Goal: Information Seeking & Learning: Learn about a topic

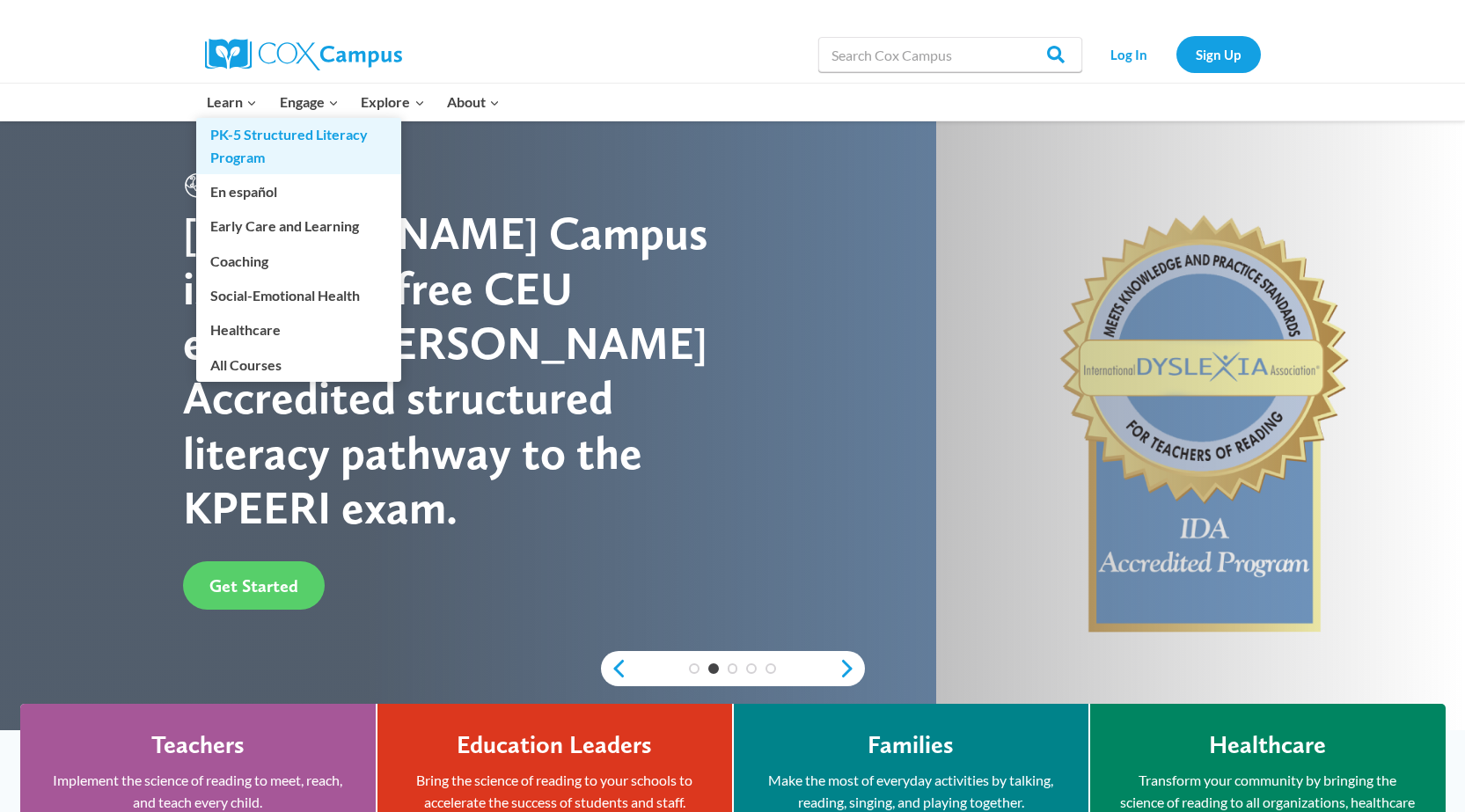
click at [233, 148] on link "PK-5 Structured Literacy Program" at bounding box center [298, 146] width 205 height 57
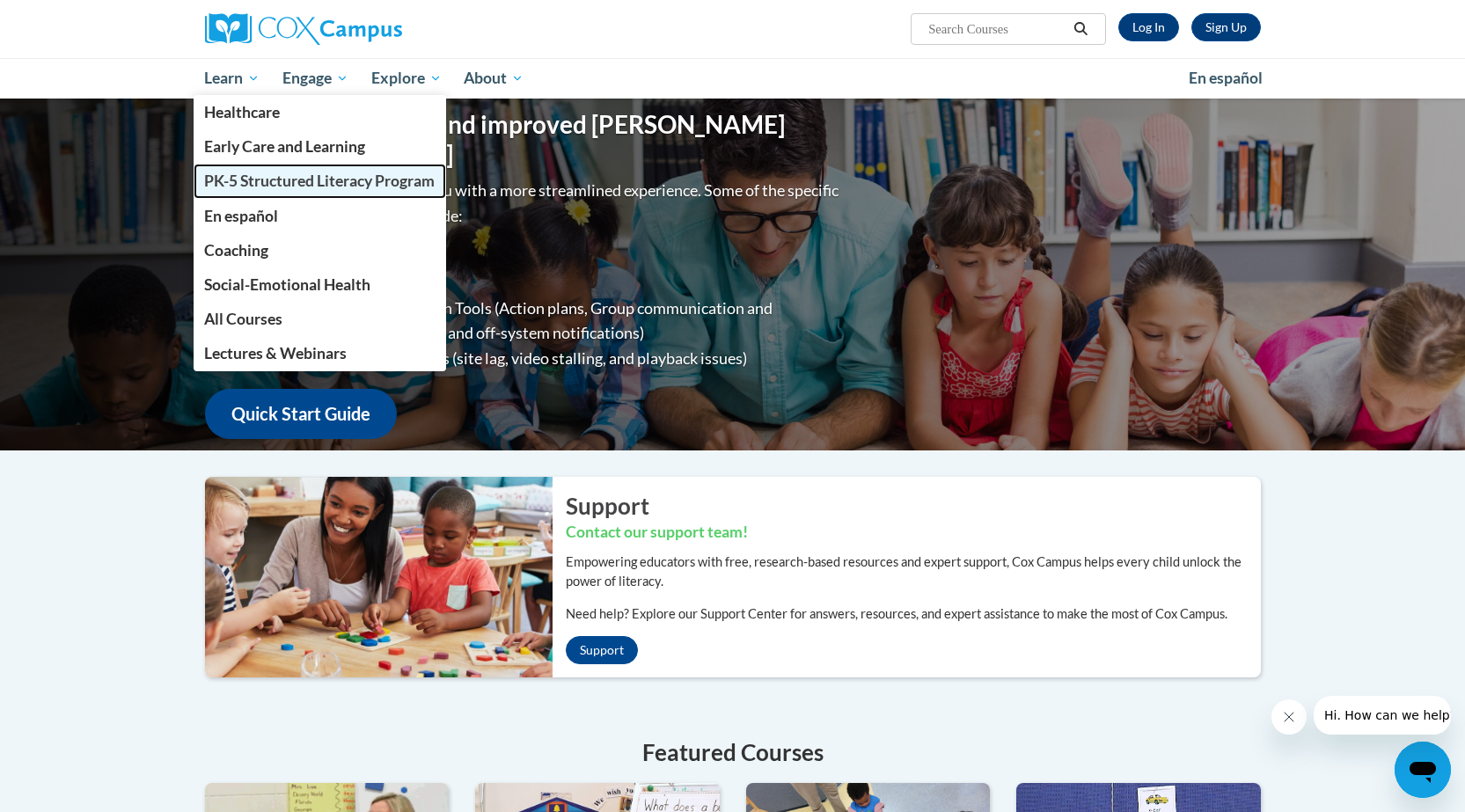
click at [321, 188] on span "PK-5 Structured Literacy Program" at bounding box center [320, 181] width 231 height 19
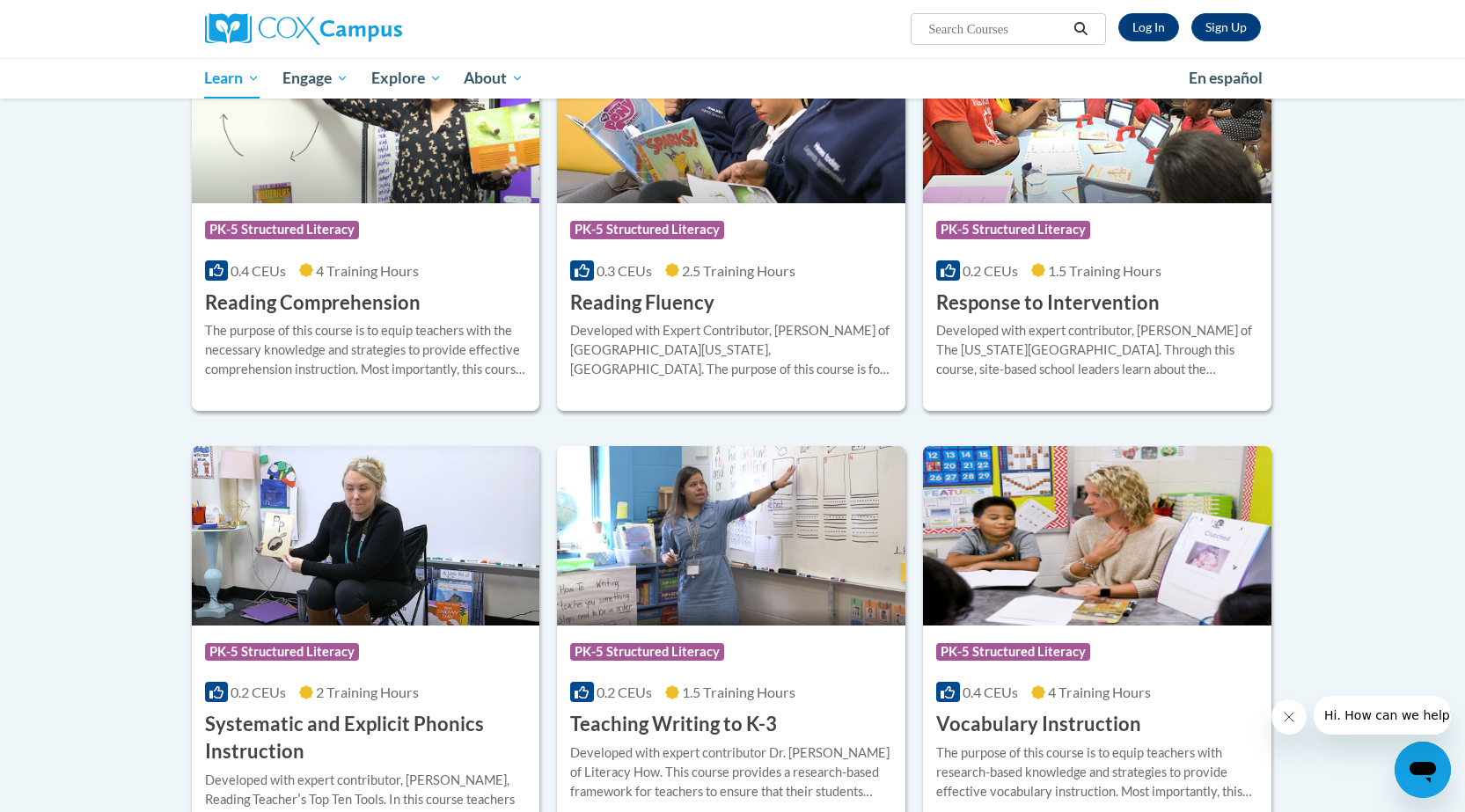
scroll to position [1583, 0]
